Goal: Transaction & Acquisition: Download file/media

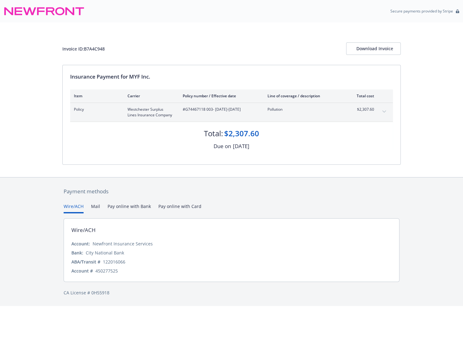
click at [384, 111] on icon "expand content" at bounding box center [384, 111] width 4 height 2
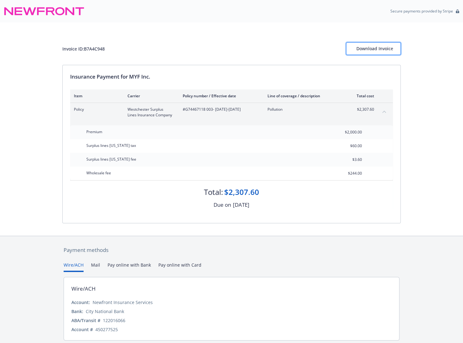
click at [366, 47] on div "Download Invoice" at bounding box center [373, 49] width 34 height 12
